Goal: Navigation & Orientation: Go to known website

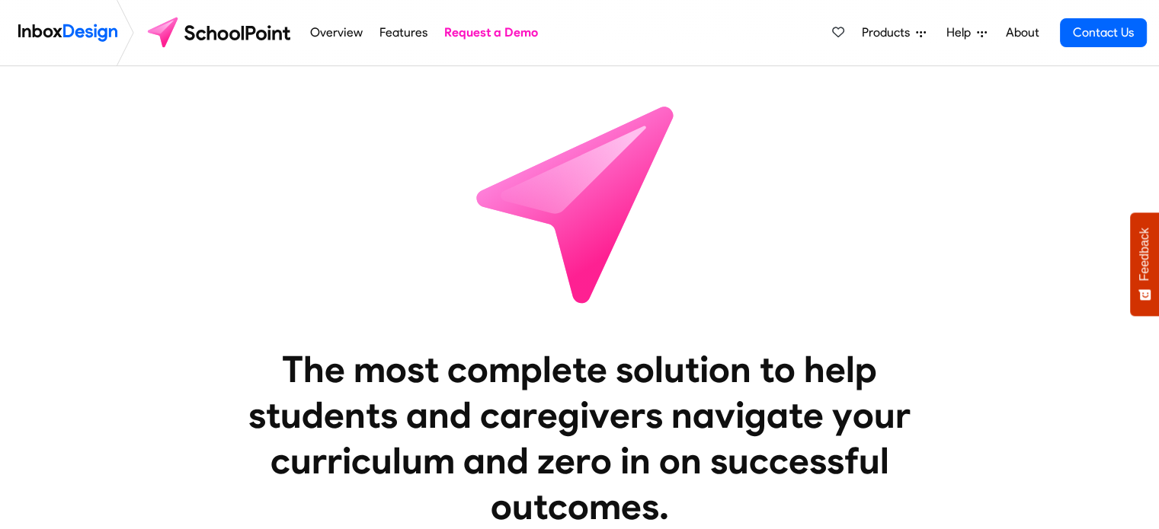
click at [254, 33] on img at bounding box center [220, 32] width 161 height 37
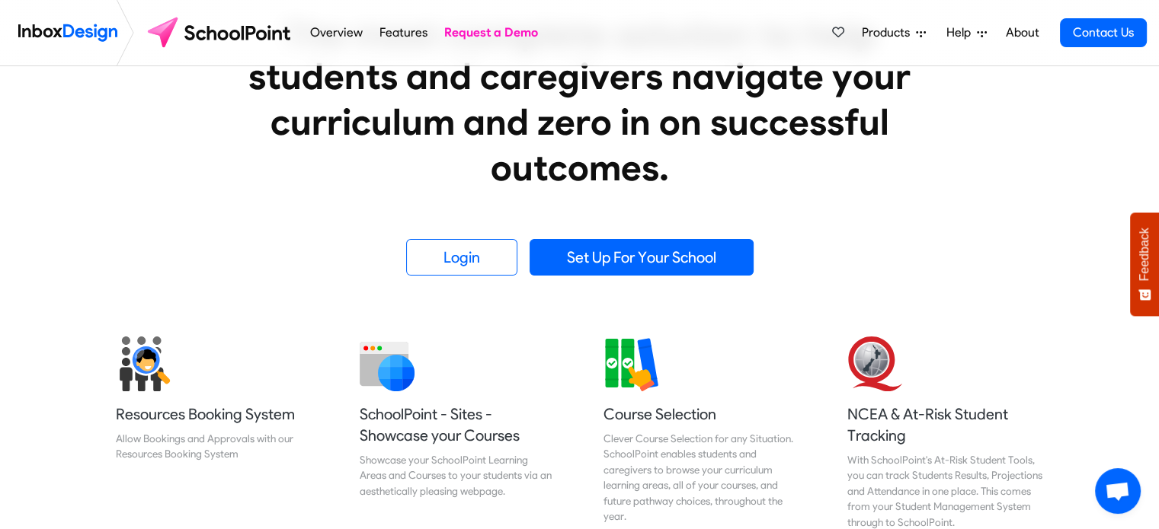
scroll to position [333, 0]
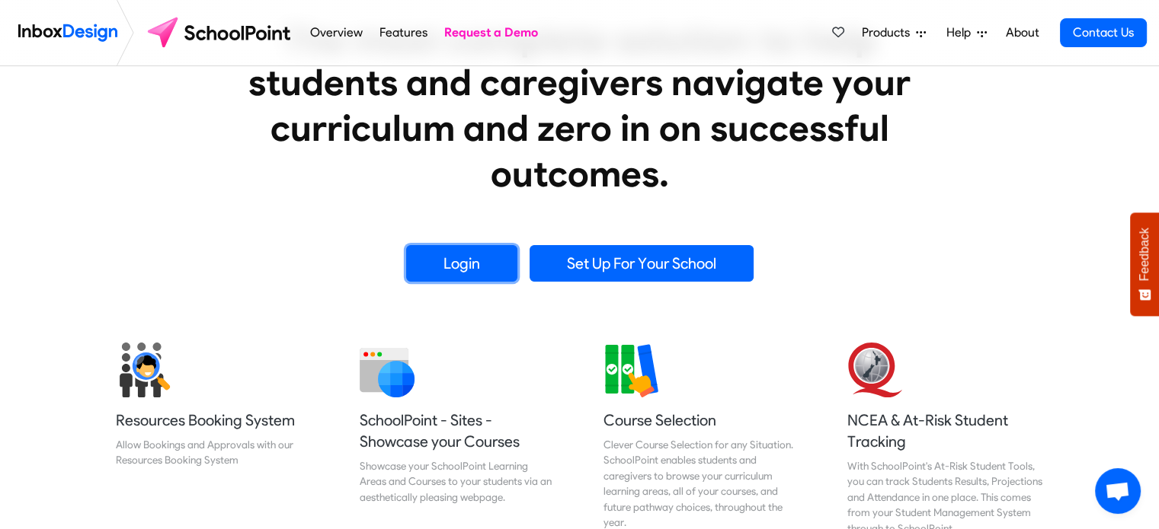
click at [458, 261] on link "Login" at bounding box center [461, 263] width 111 height 37
click at [455, 267] on link "Login" at bounding box center [461, 263] width 111 height 37
click at [461, 258] on link "Login" at bounding box center [461, 263] width 111 height 37
